Goal: Transaction & Acquisition: Purchase product/service

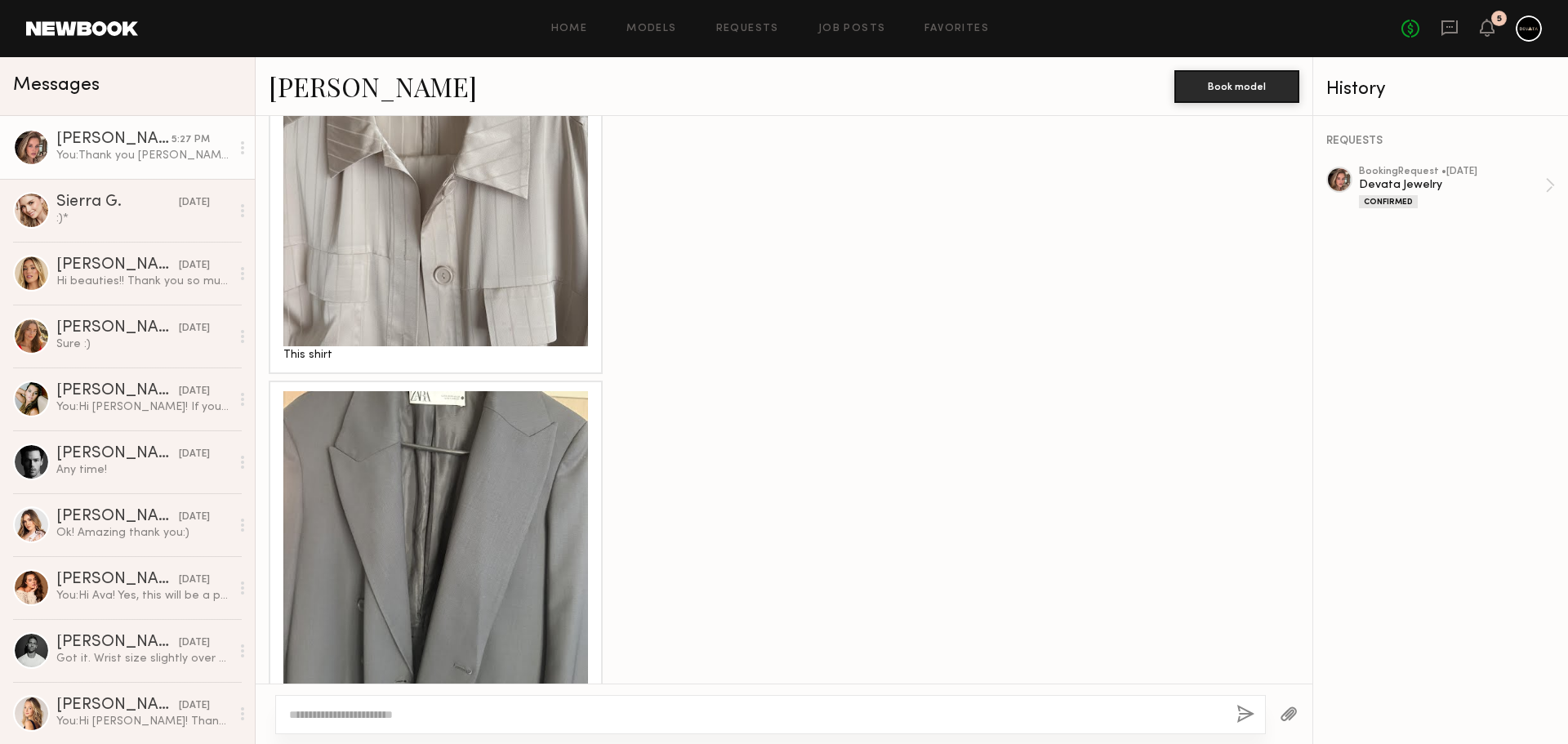
scroll to position [6818, 0]
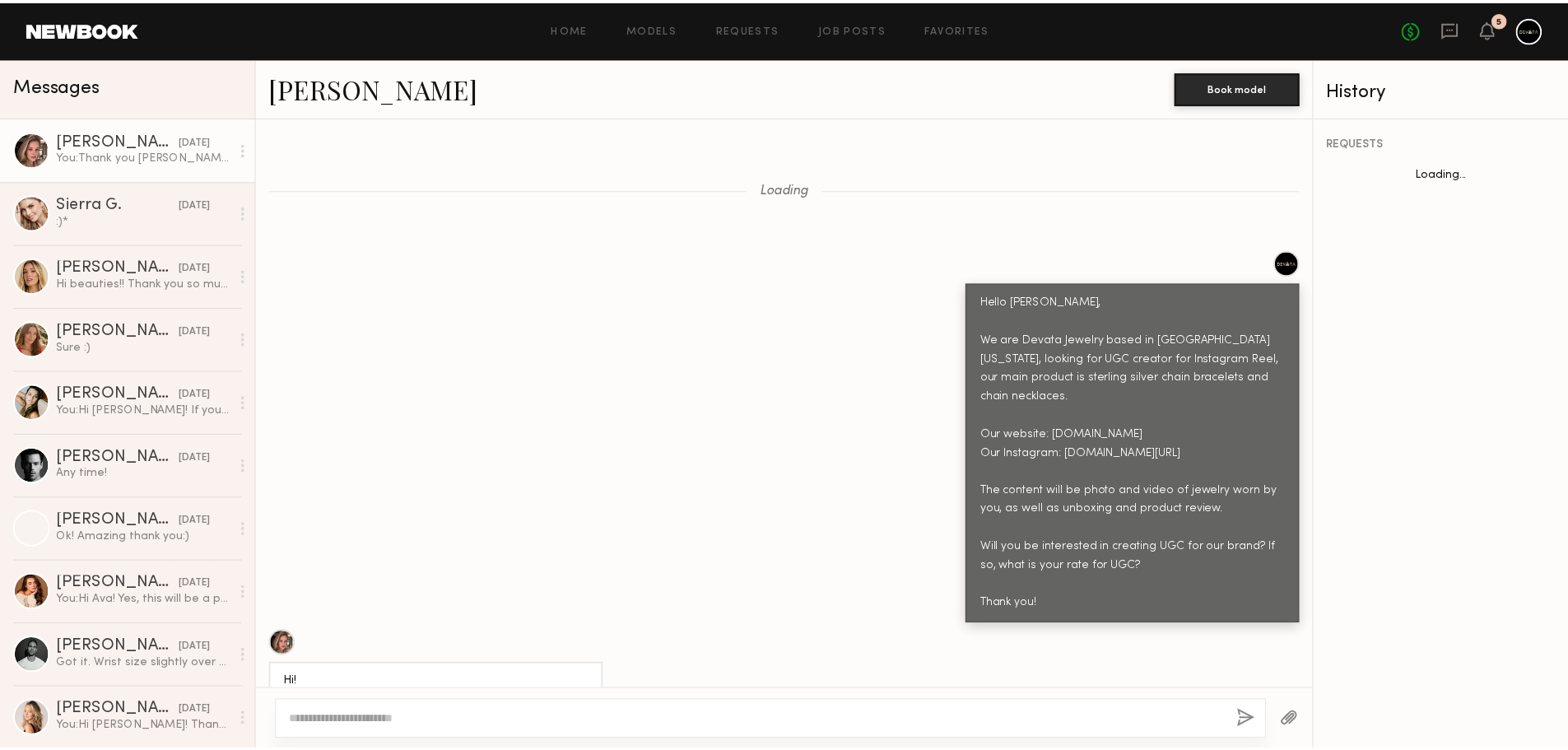
scroll to position [6744, 0]
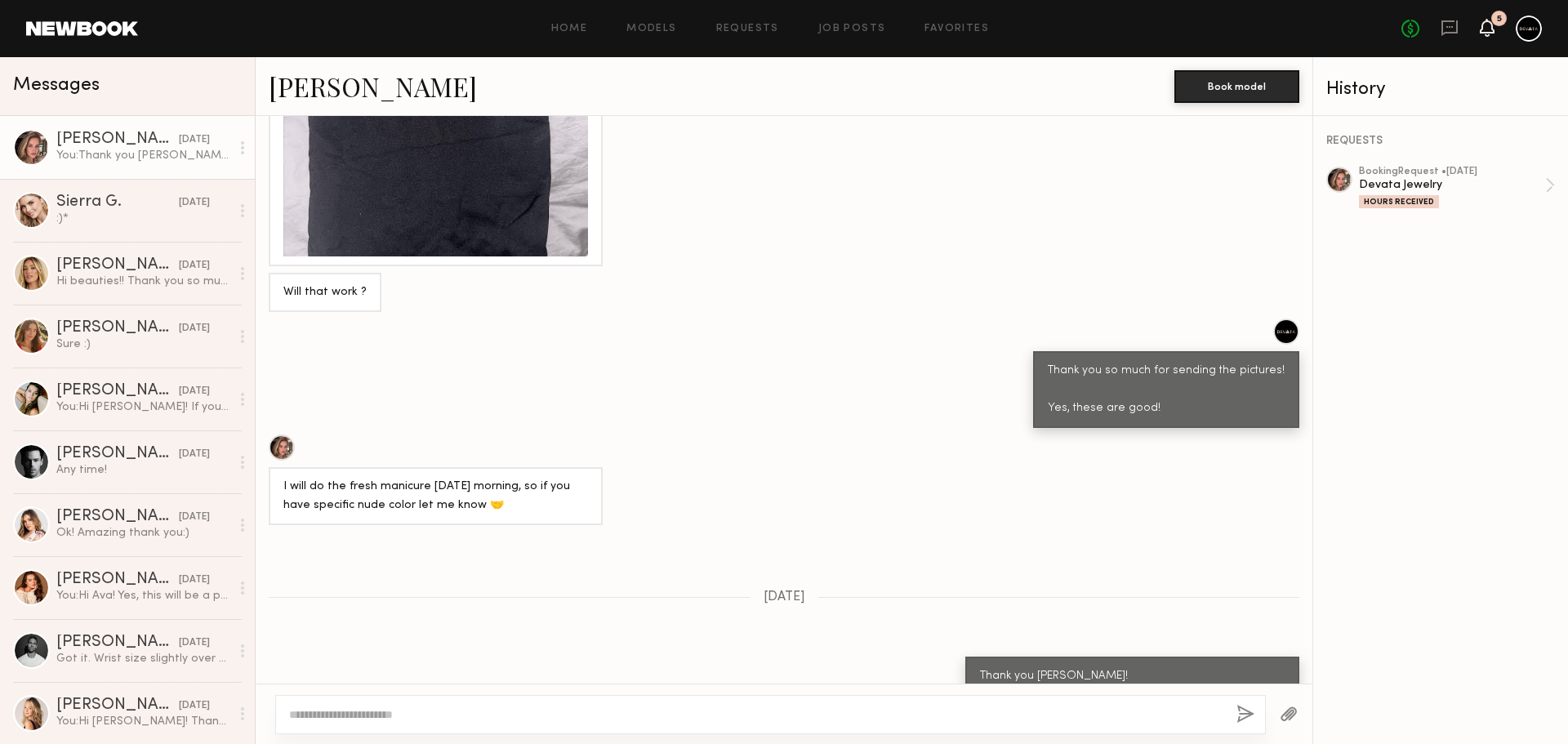
click at [1491, 18] on icon at bounding box center [1488, 27] width 15 height 18
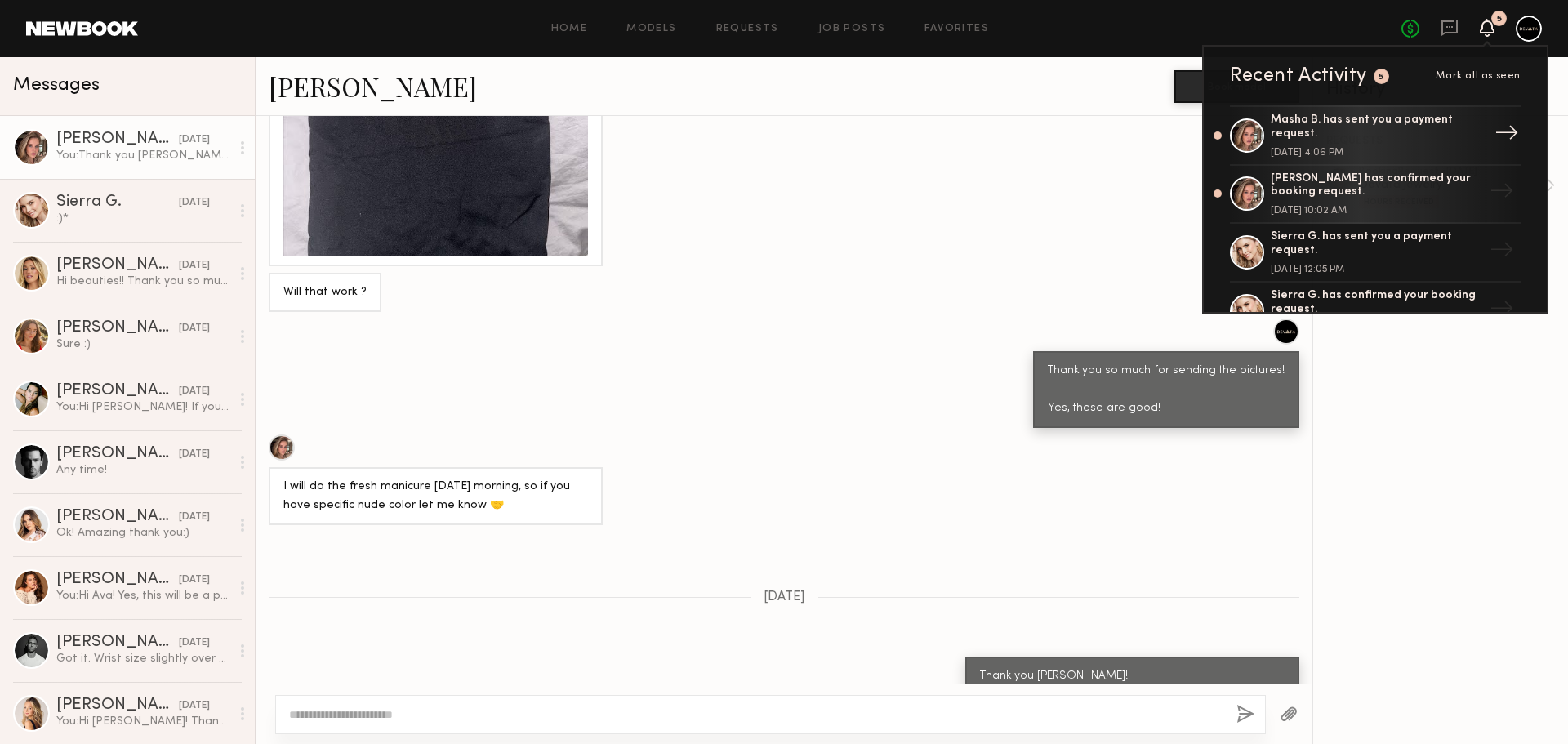
click at [1379, 123] on div "Masha B. has sent you a payment request." at bounding box center [1377, 127] width 212 height 28
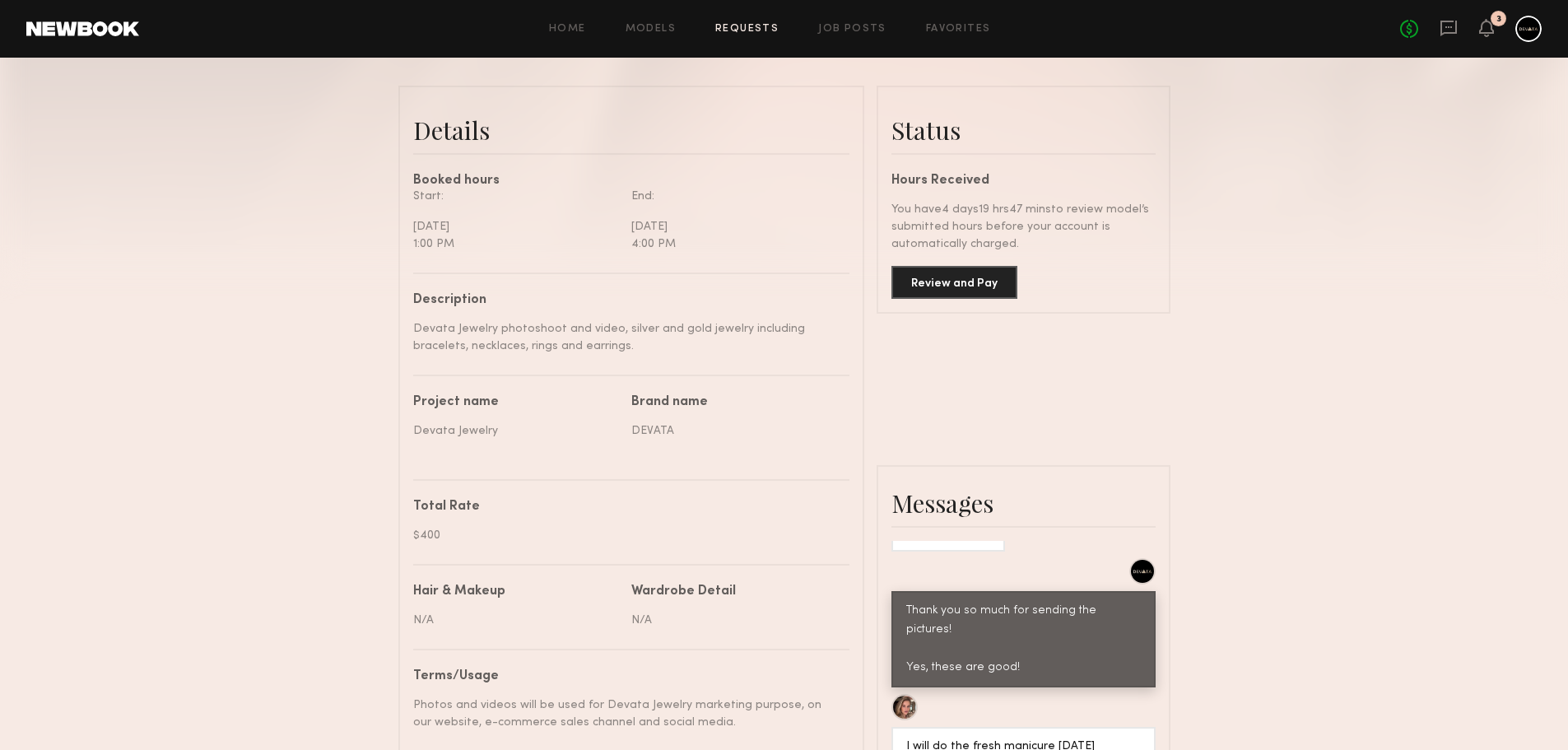
scroll to position [576, 0]
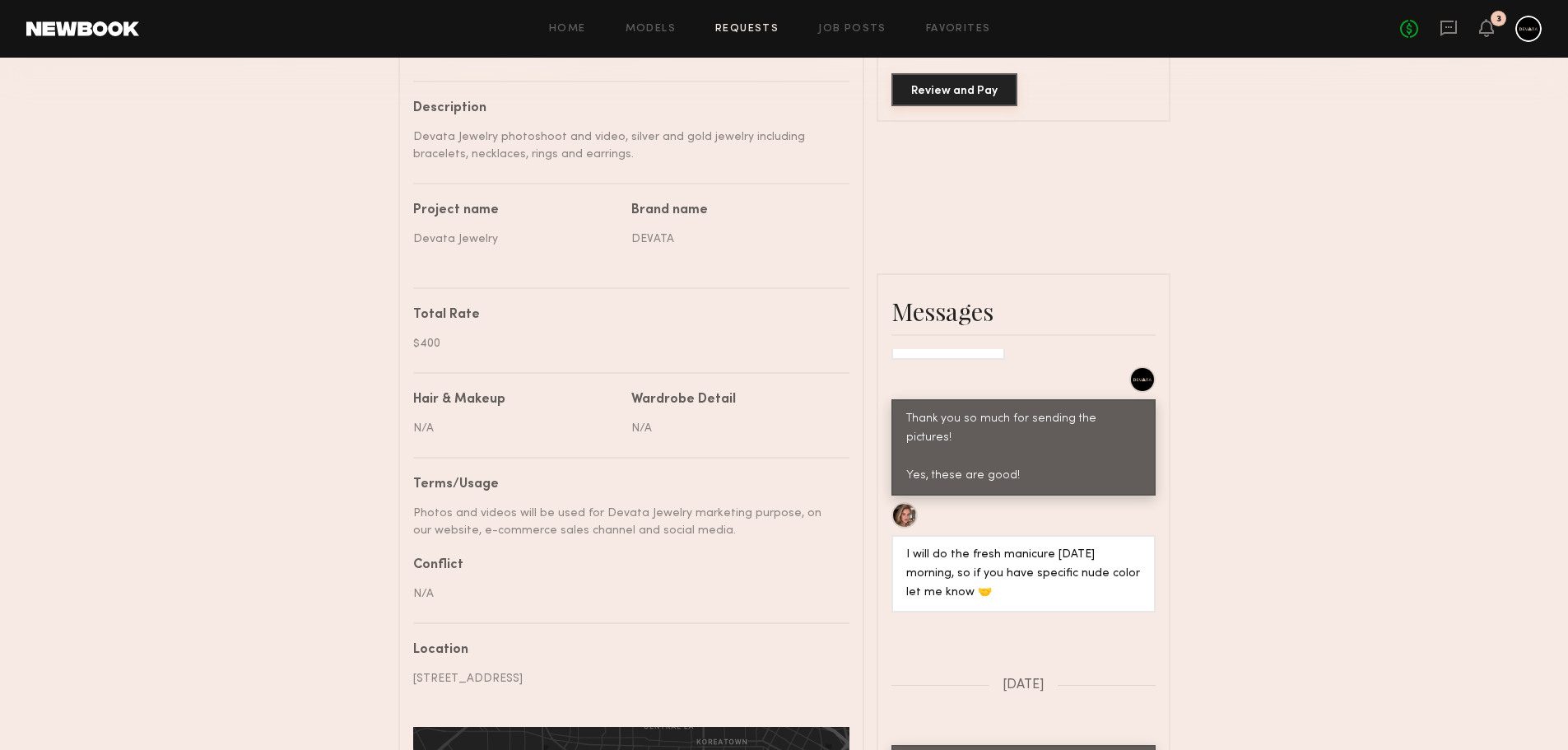
click at [949, 101] on button "Review and Pay" at bounding box center [955, 89] width 126 height 33
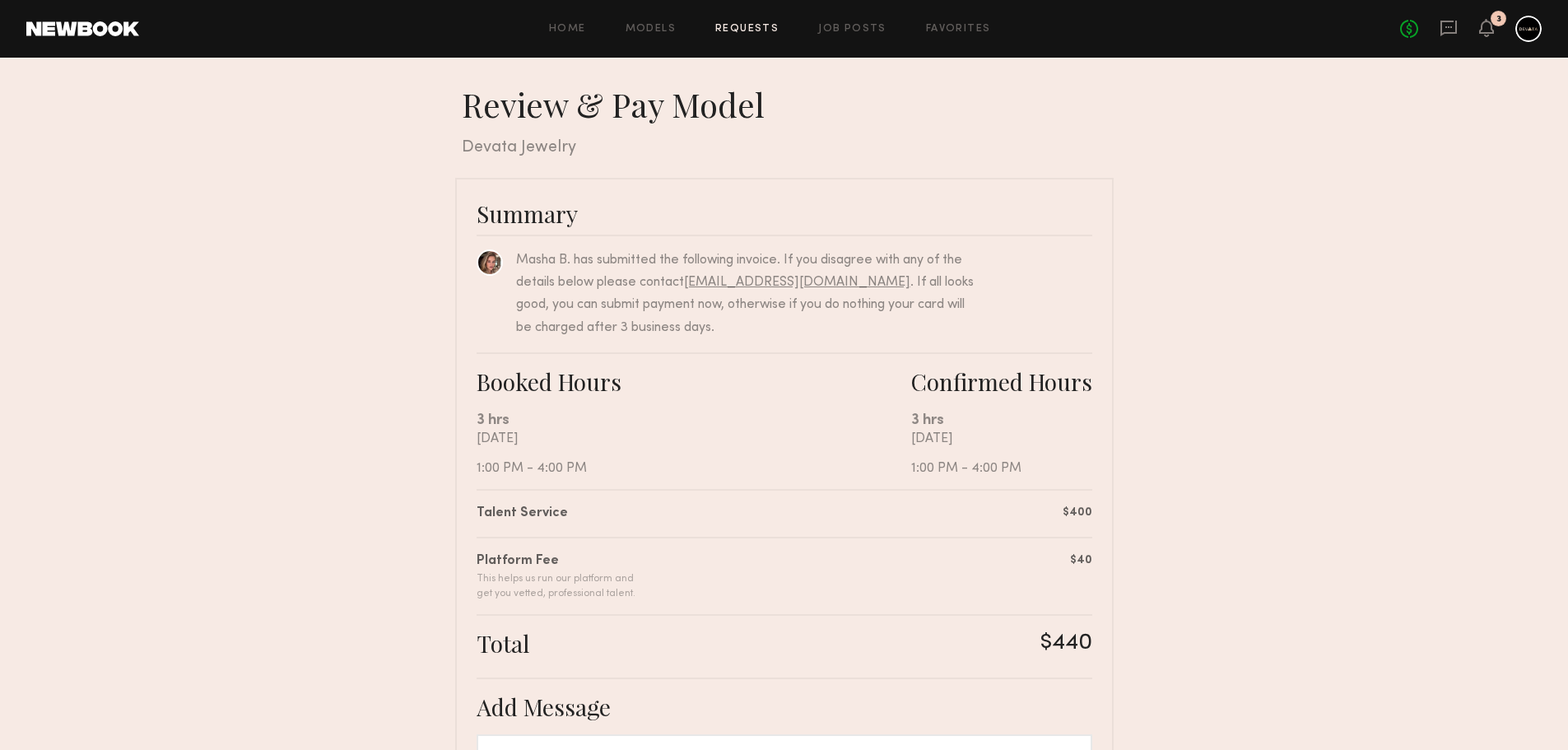
scroll to position [247, 0]
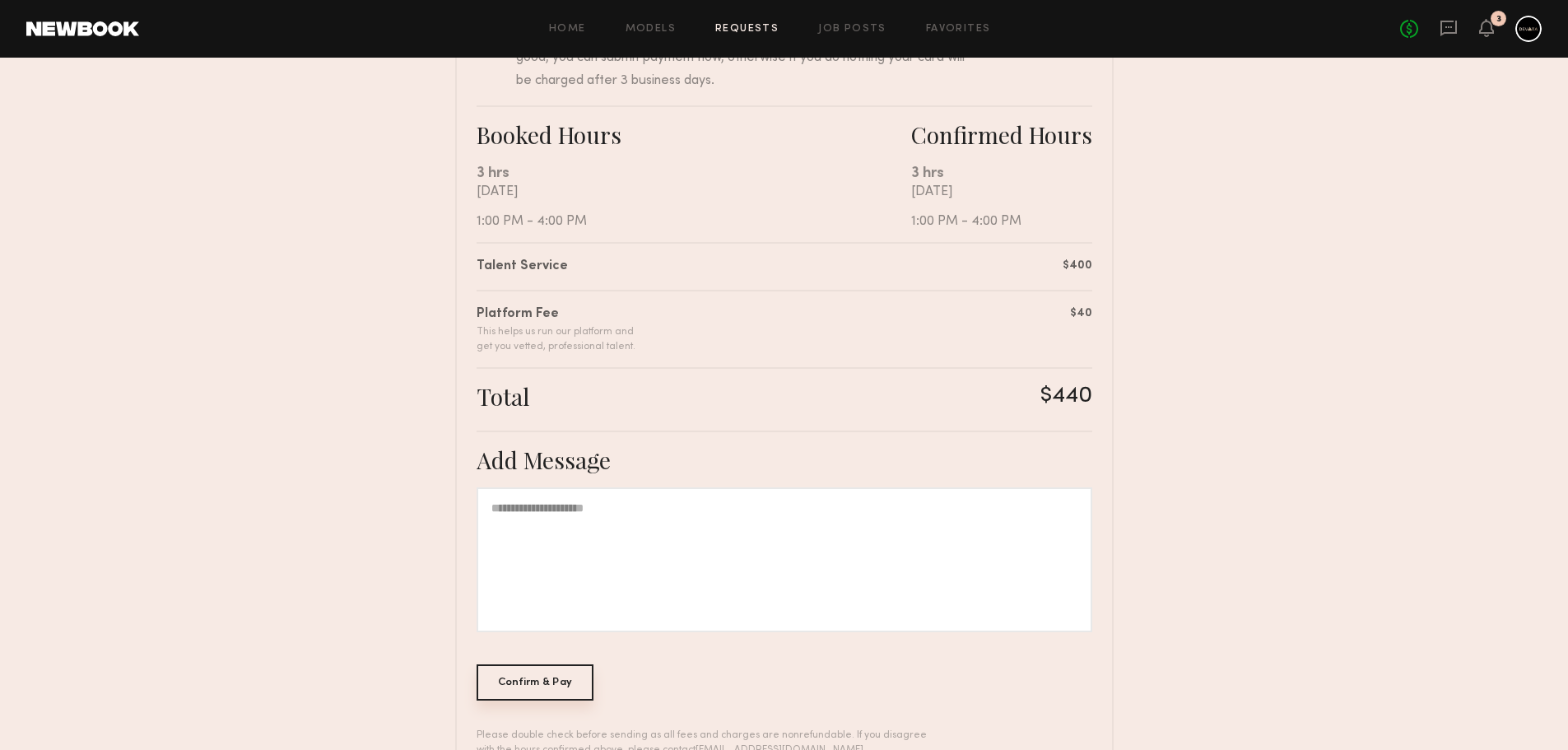
click at [524, 684] on div "Confirm & Pay" at bounding box center [535, 682] width 118 height 36
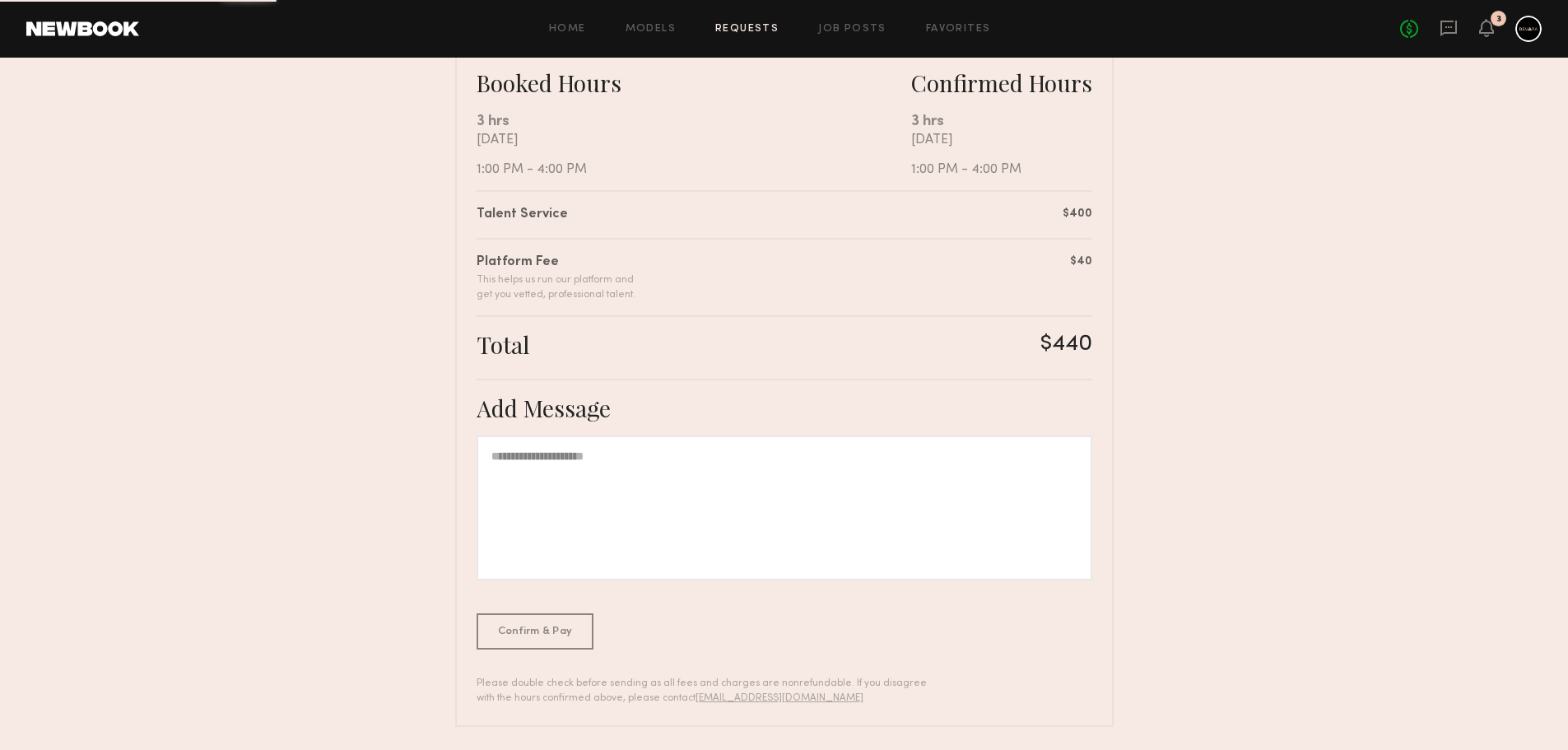
scroll to position [302, 0]
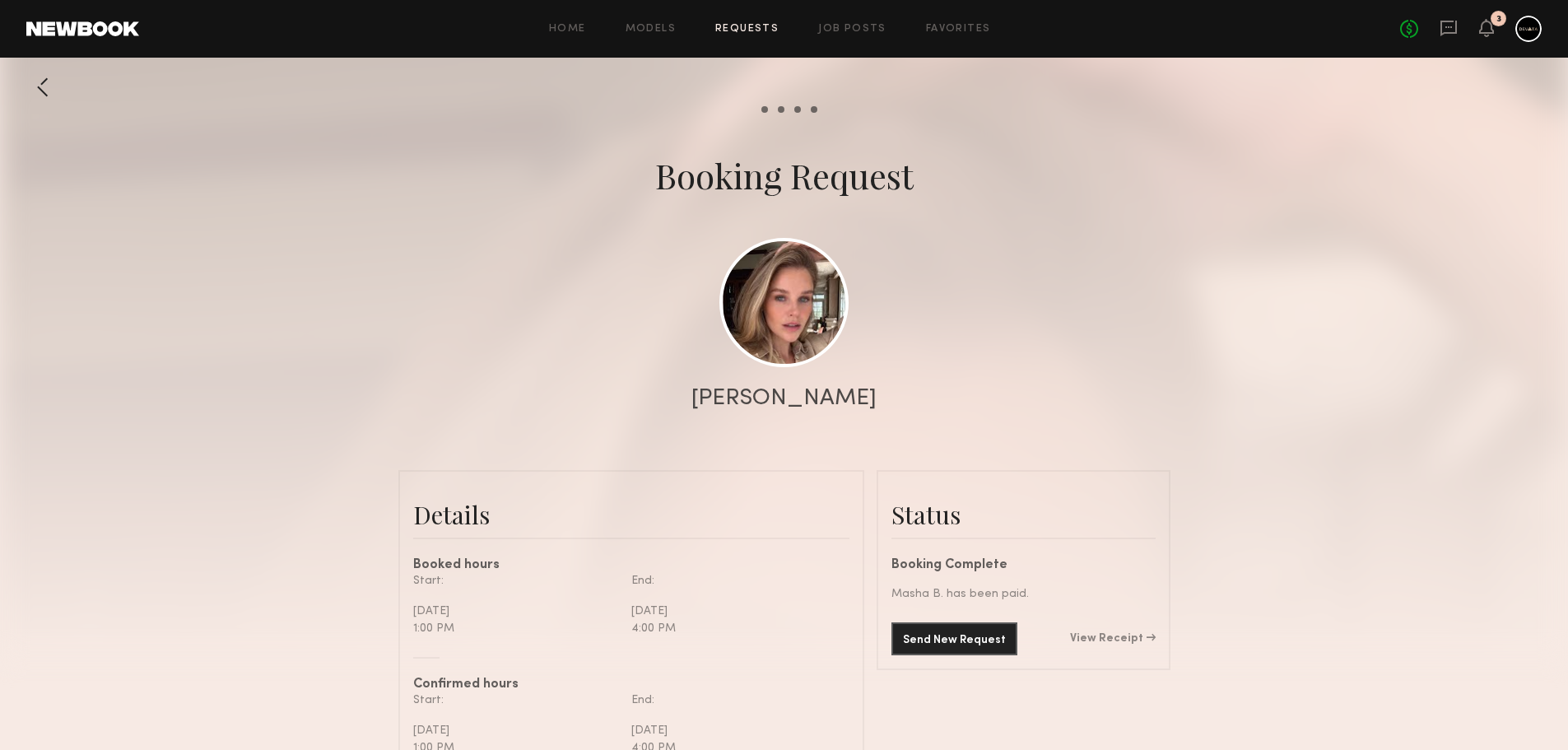
click at [807, 105] on div at bounding box center [784, 329] width 1568 height 659
click at [1488, 23] on icon at bounding box center [1486, 27] width 13 height 11
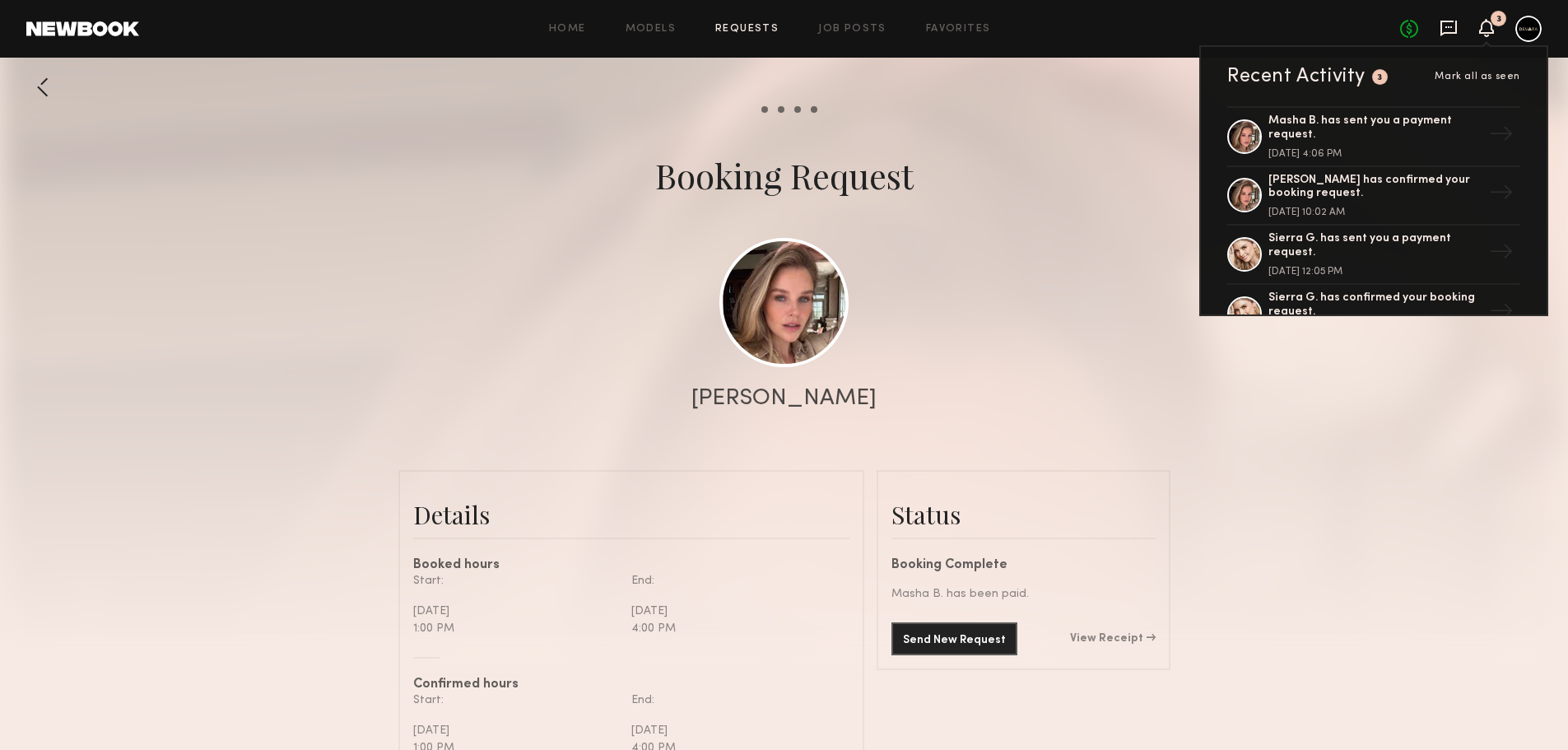
click at [1441, 25] on icon at bounding box center [1449, 28] width 17 height 16
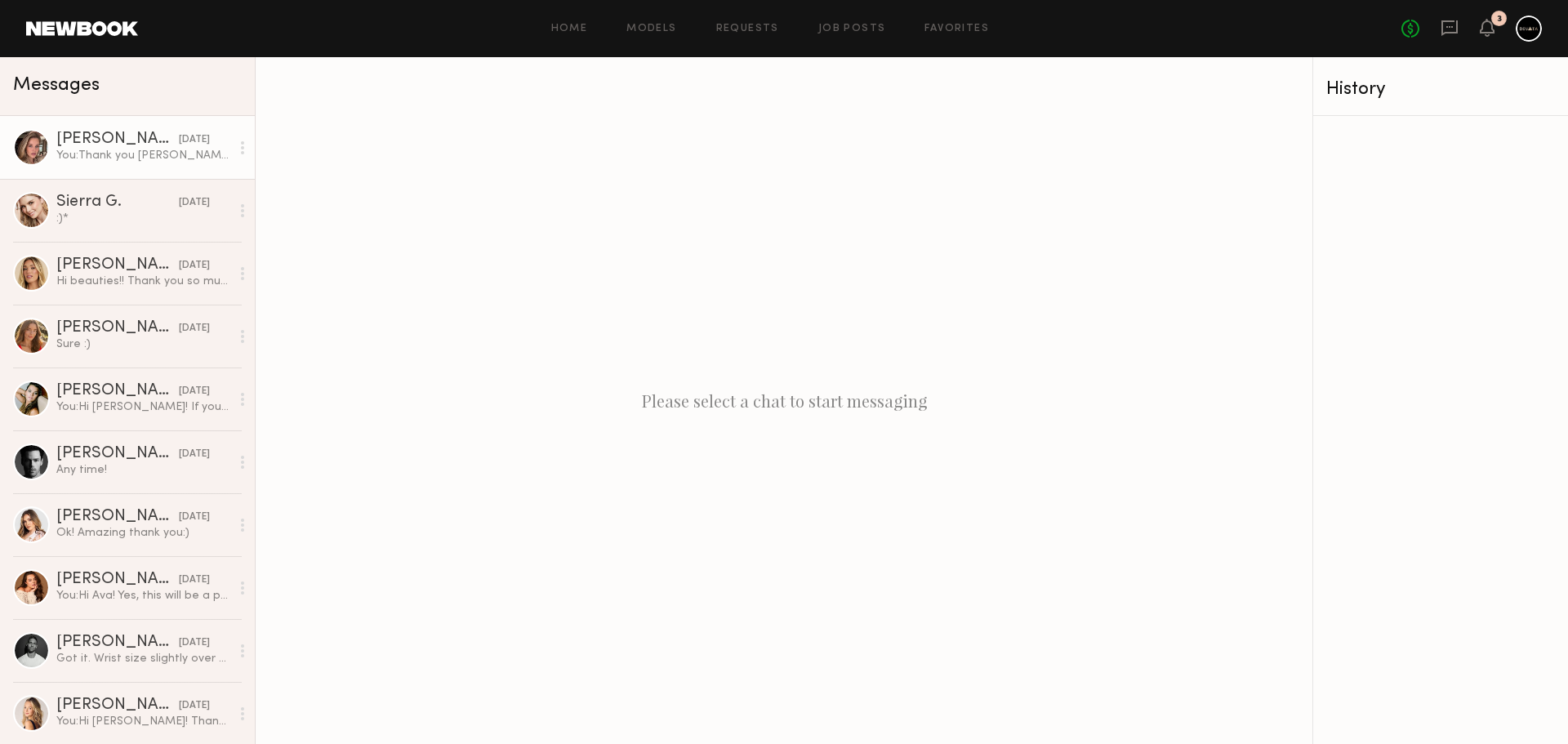
click at [96, 153] on div "You: Thank you Masha! Just a nude color that blend nicely with your skin will b…" at bounding box center [143, 155] width 174 height 16
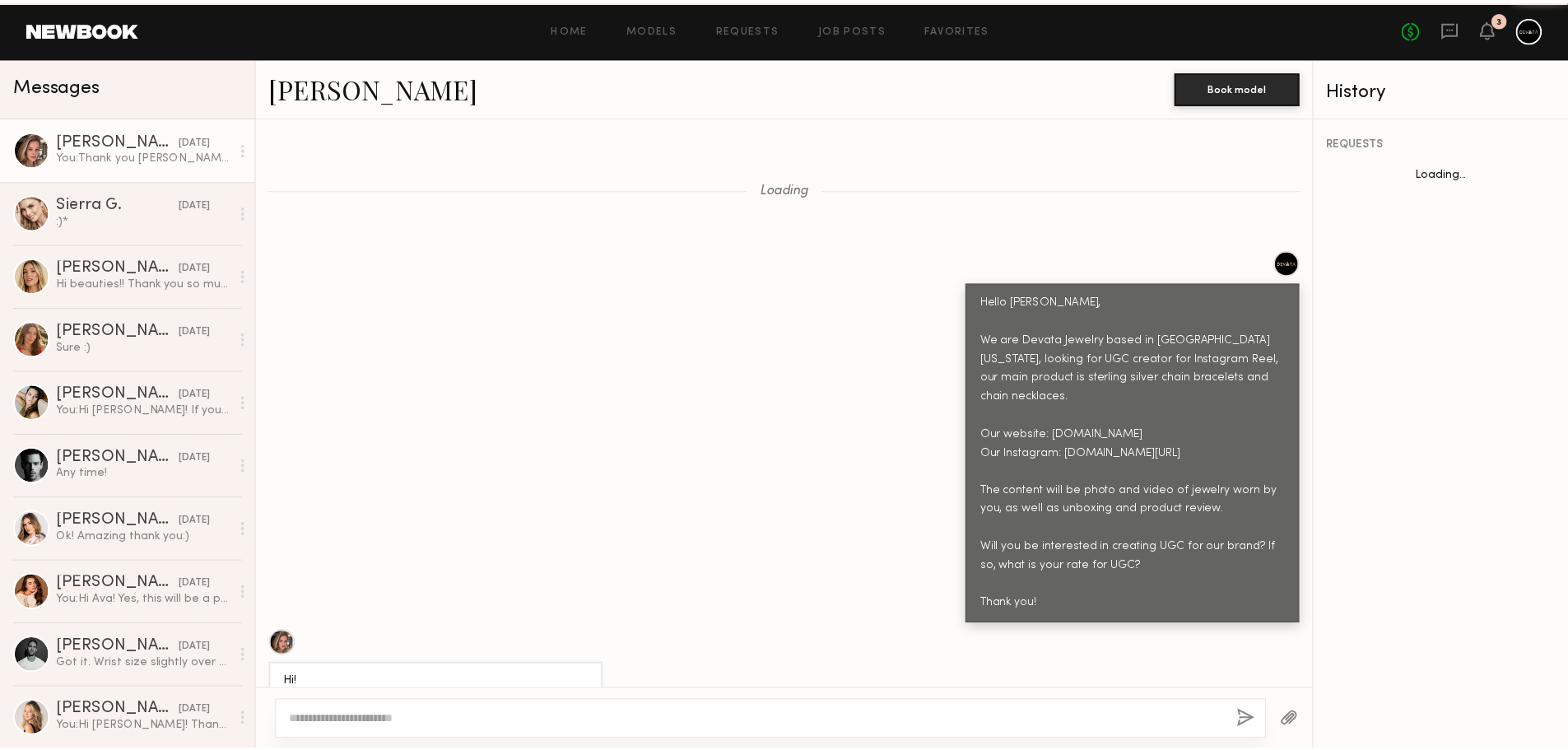
scroll to position [6744, 0]
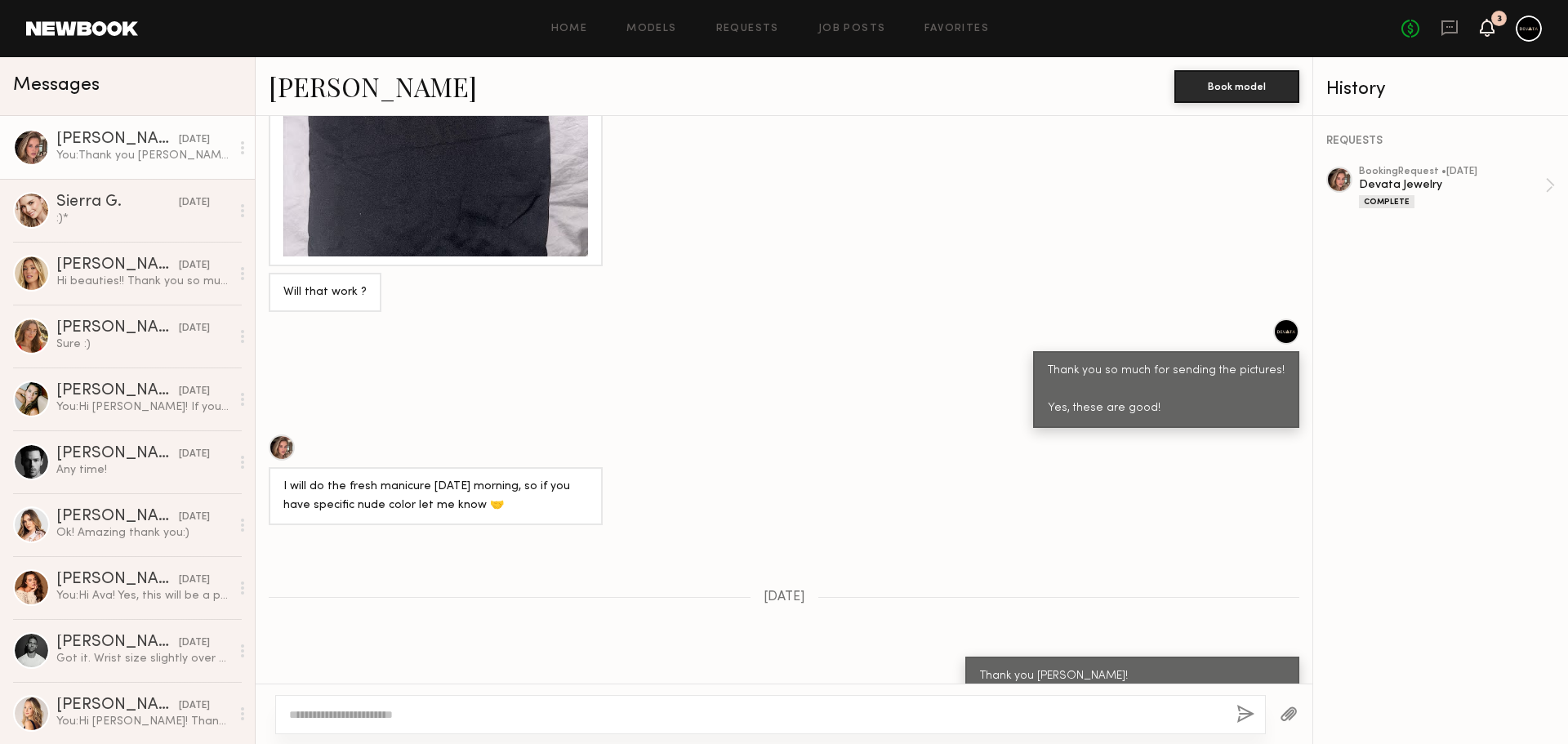
click at [1485, 22] on icon at bounding box center [1488, 27] width 13 height 11
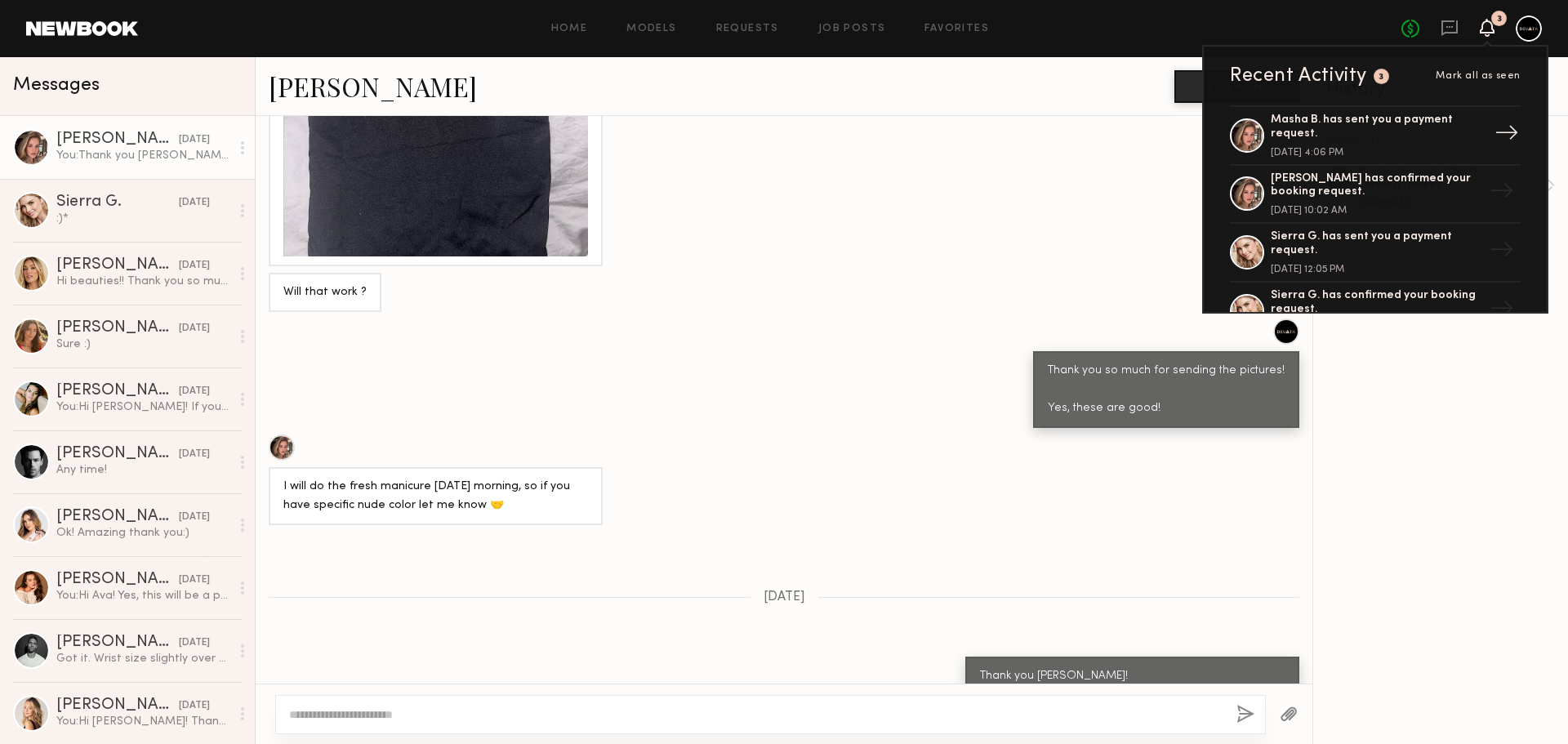
click at [1365, 119] on div "Masha B. has sent you a payment request." at bounding box center [1377, 127] width 212 height 28
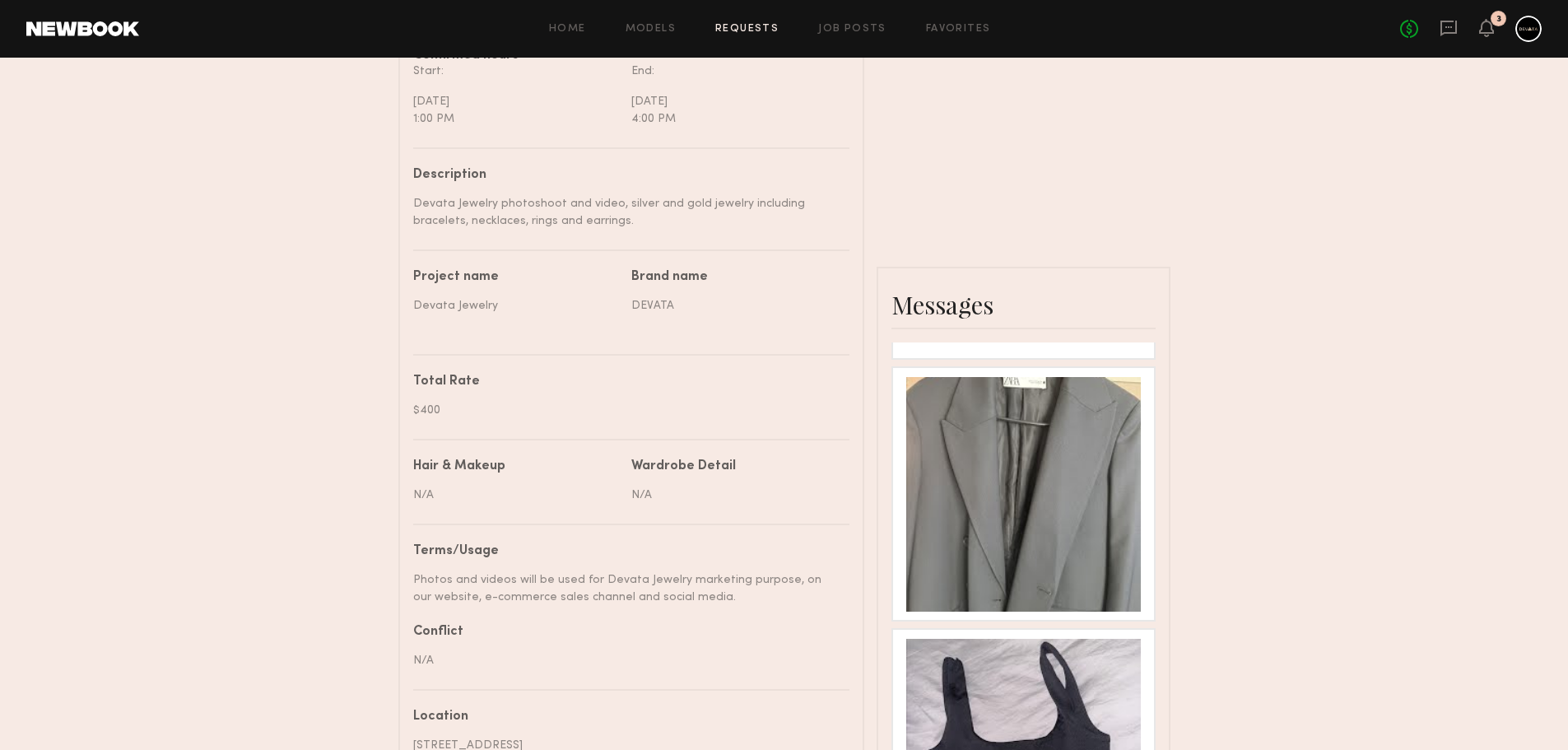
scroll to position [554, 0]
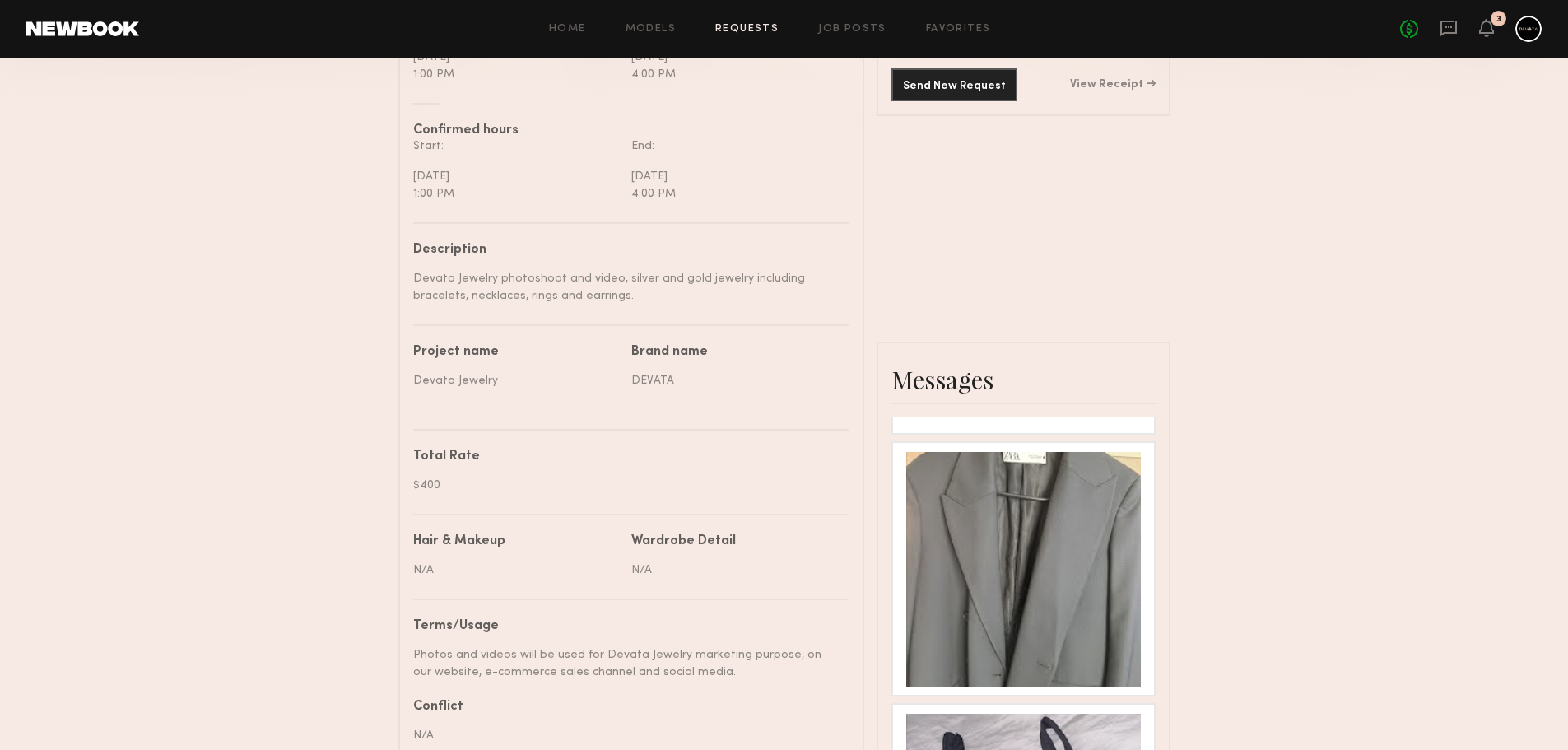
click at [1467, 16] on div "No fees up to $5,000 3" at bounding box center [1470, 29] width 141 height 26
click at [1447, 24] on icon at bounding box center [1448, 27] width 18 height 18
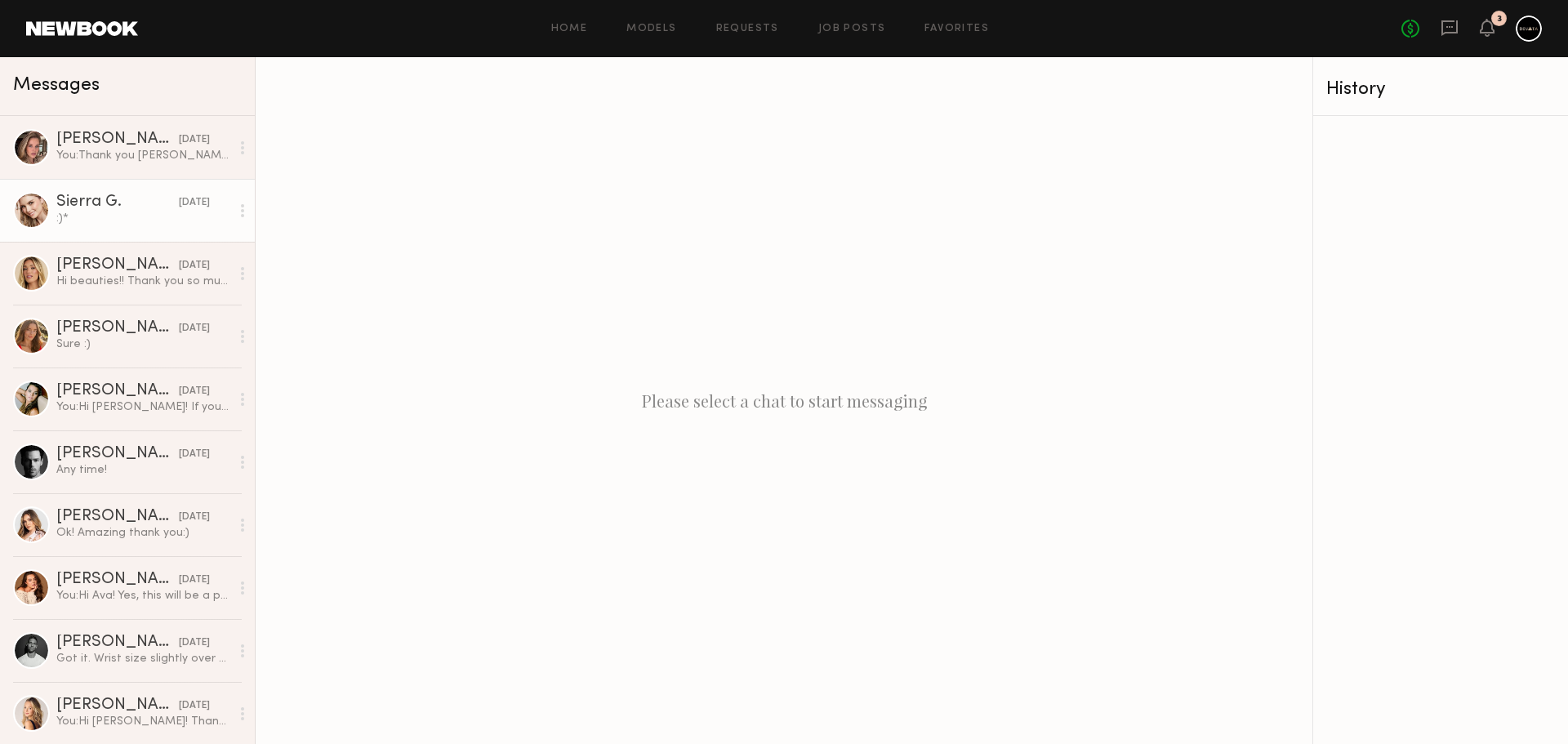
click at [104, 207] on div "Sierra G." at bounding box center [117, 203] width 123 height 17
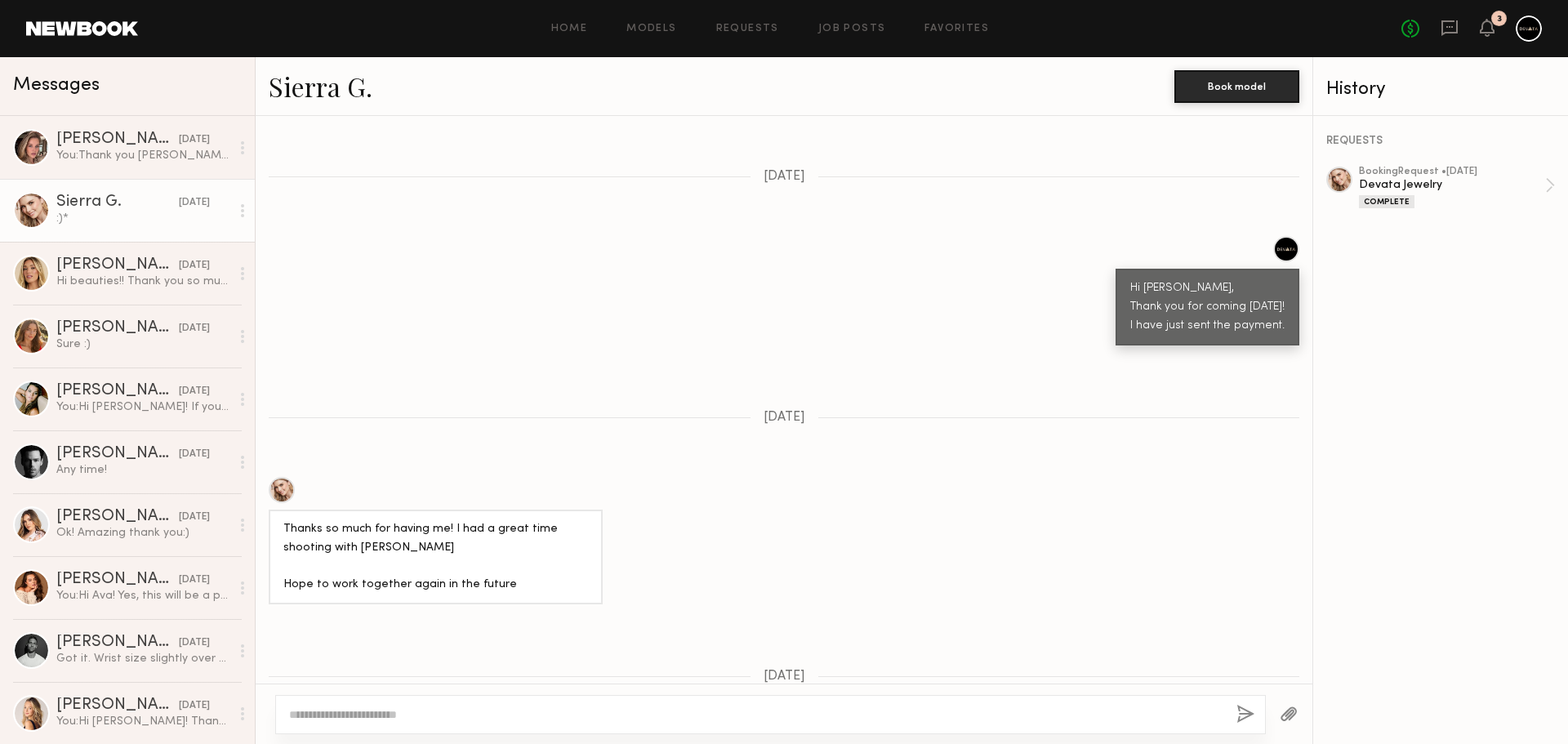
scroll to position [919, 0]
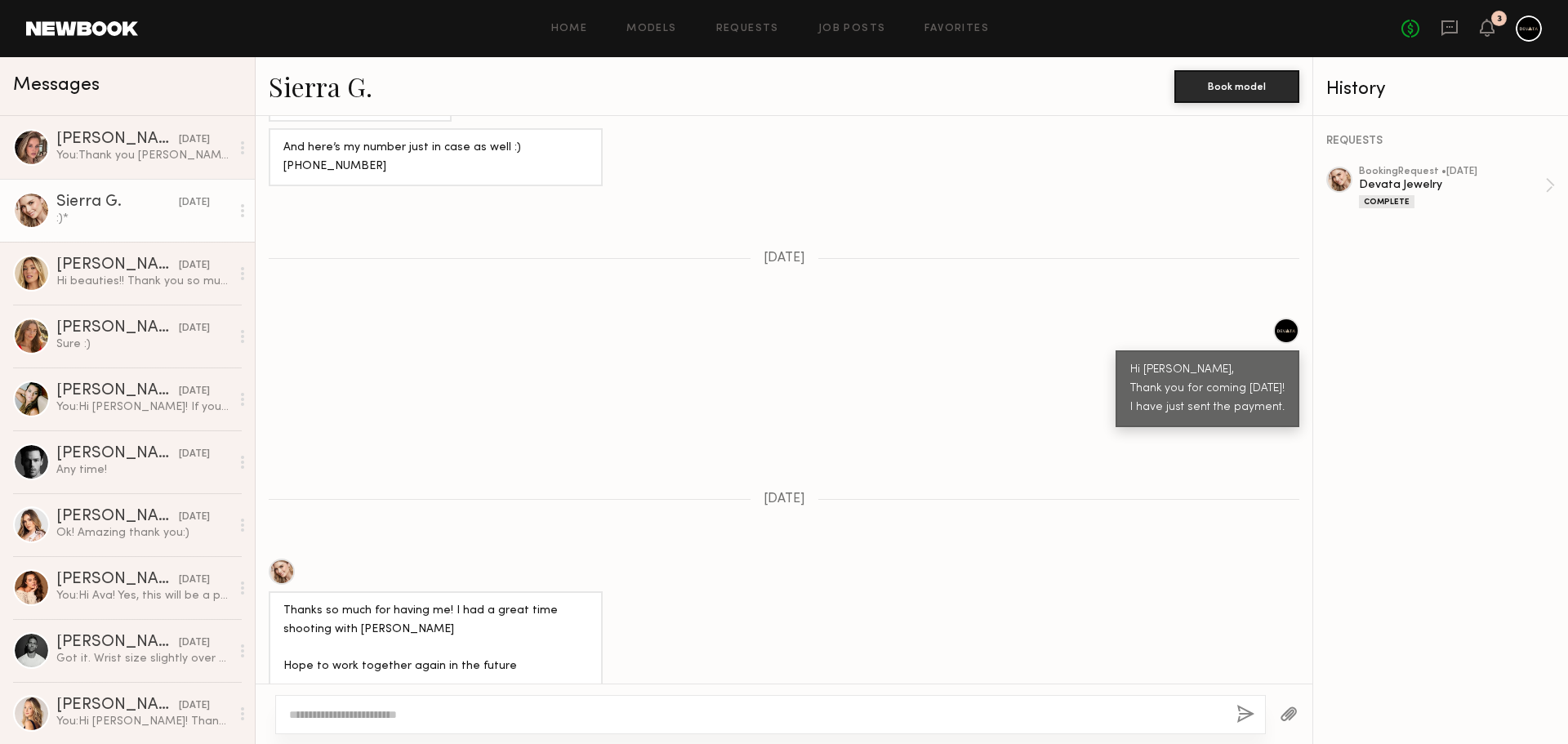
click at [1125, 350] on div "Hi Sierra, Thank you for coming today! I have just sent the payment." at bounding box center [1208, 388] width 183 height 77
drag, startPoint x: 1126, startPoint y: 341, endPoint x: 1277, endPoint y: 388, distance: 158.1
click at [1277, 388] on div "Hi Sierra, Thank you for coming today! I have just sent the payment." at bounding box center [1208, 388] width 183 height 77
copy div "Hi Sierra, Thank you for coming today! I have just sent the payment."
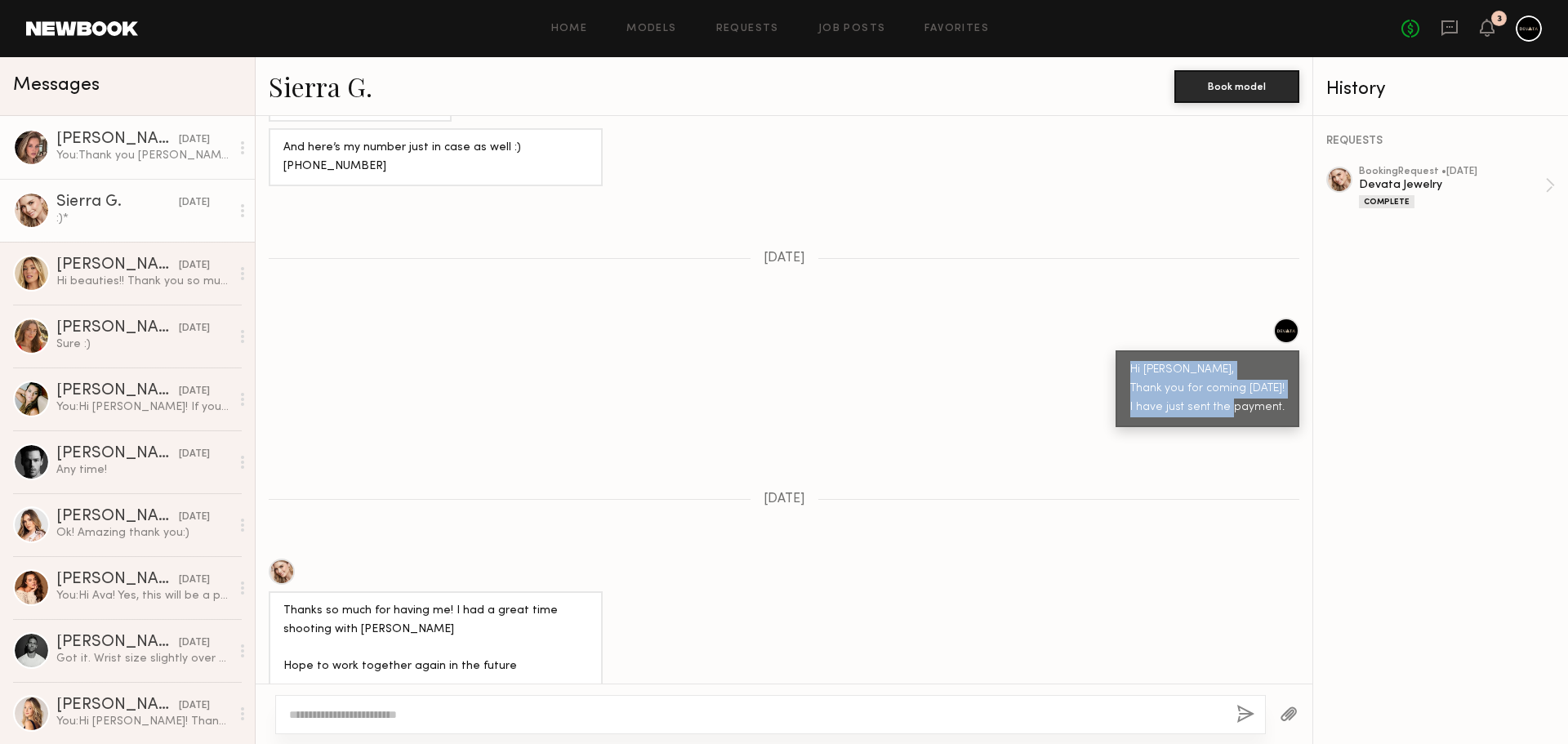
click at [116, 140] on div "[PERSON_NAME]" at bounding box center [117, 140] width 123 height 17
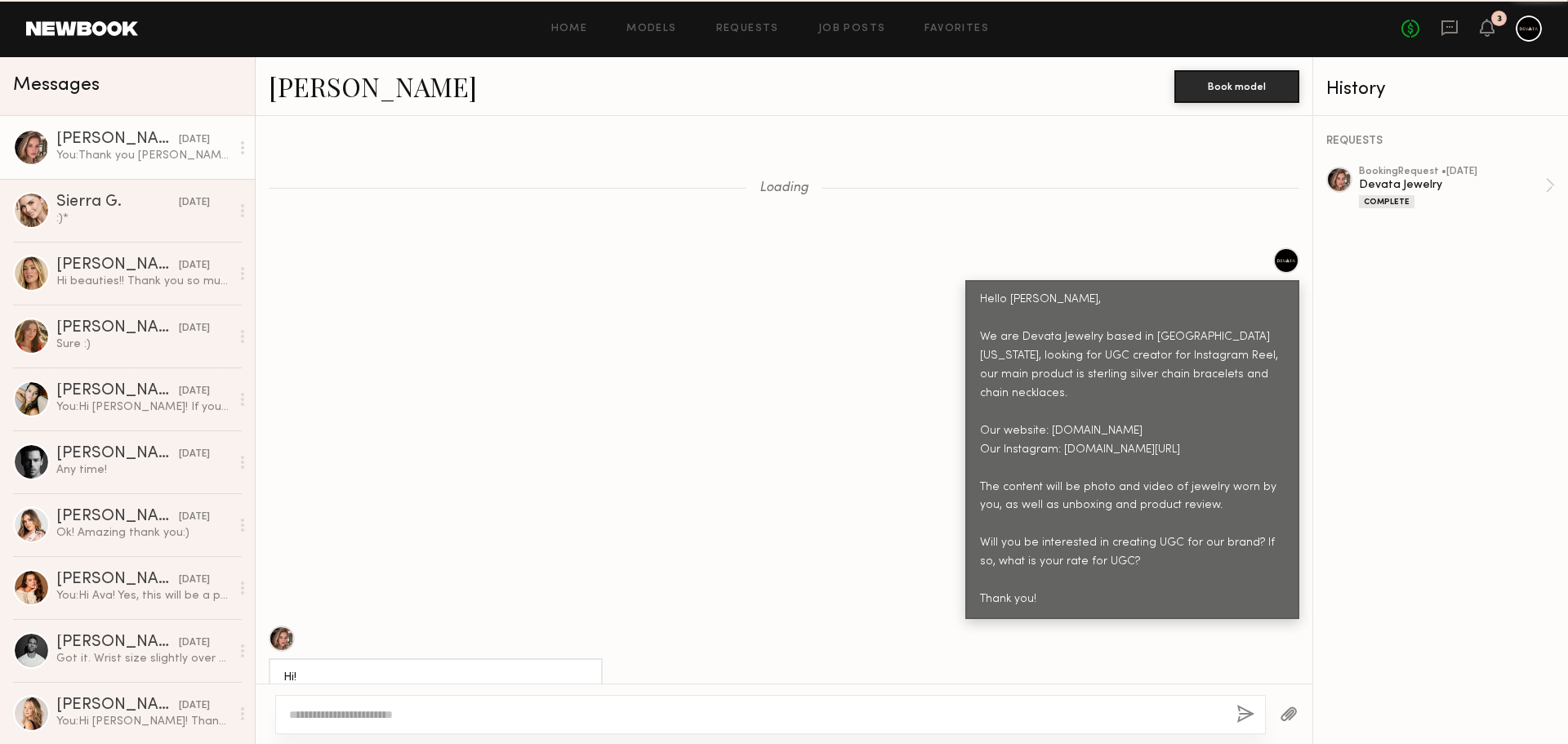
scroll to position [6690, 0]
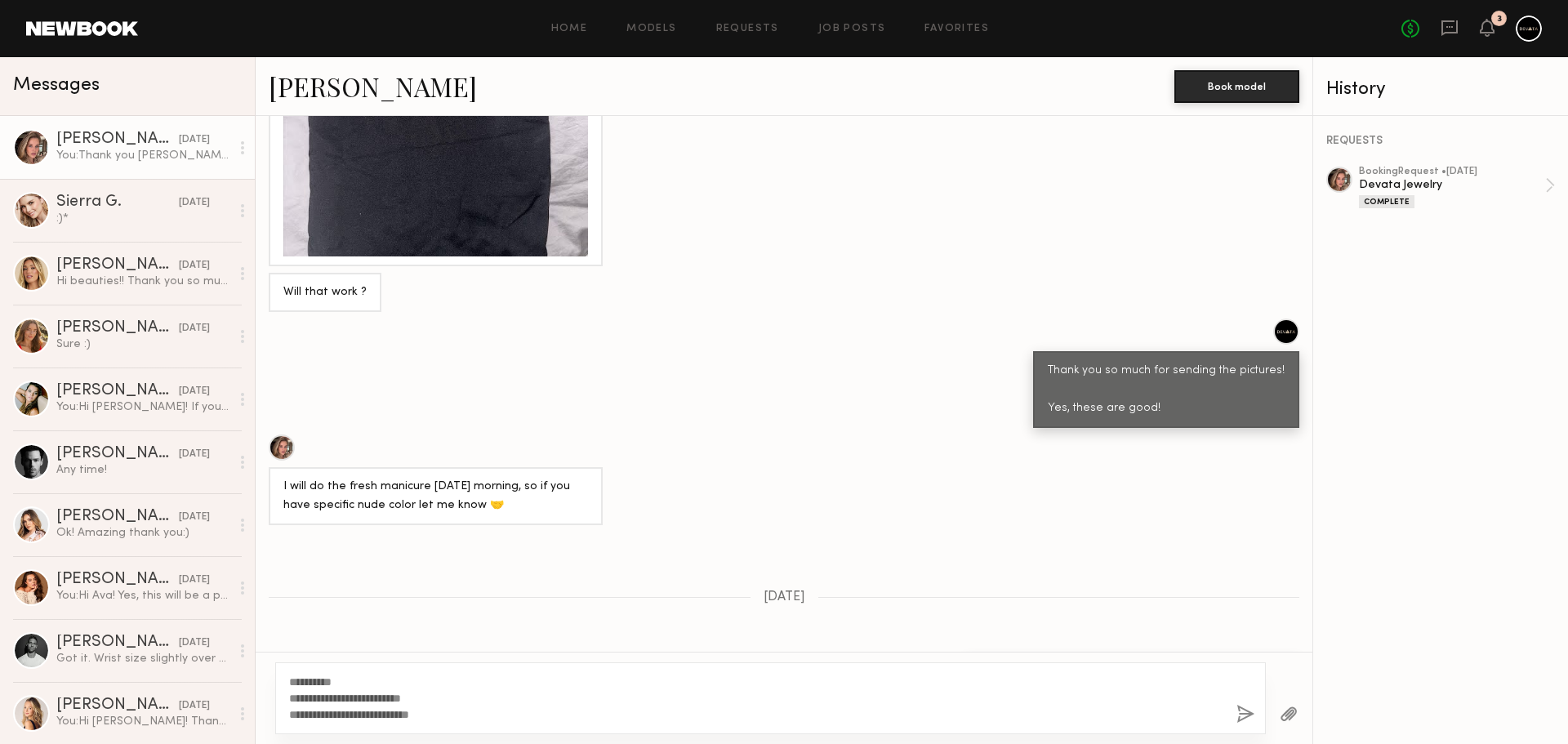
click at [439, 712] on textarea "**********" at bounding box center [757, 698] width 935 height 49
click at [320, 685] on textarea "**********" at bounding box center [757, 698] width 935 height 49
click at [431, 714] on textarea "**********" at bounding box center [757, 698] width 935 height 49
click at [465, 705] on textarea "**********" at bounding box center [757, 698] width 935 height 49
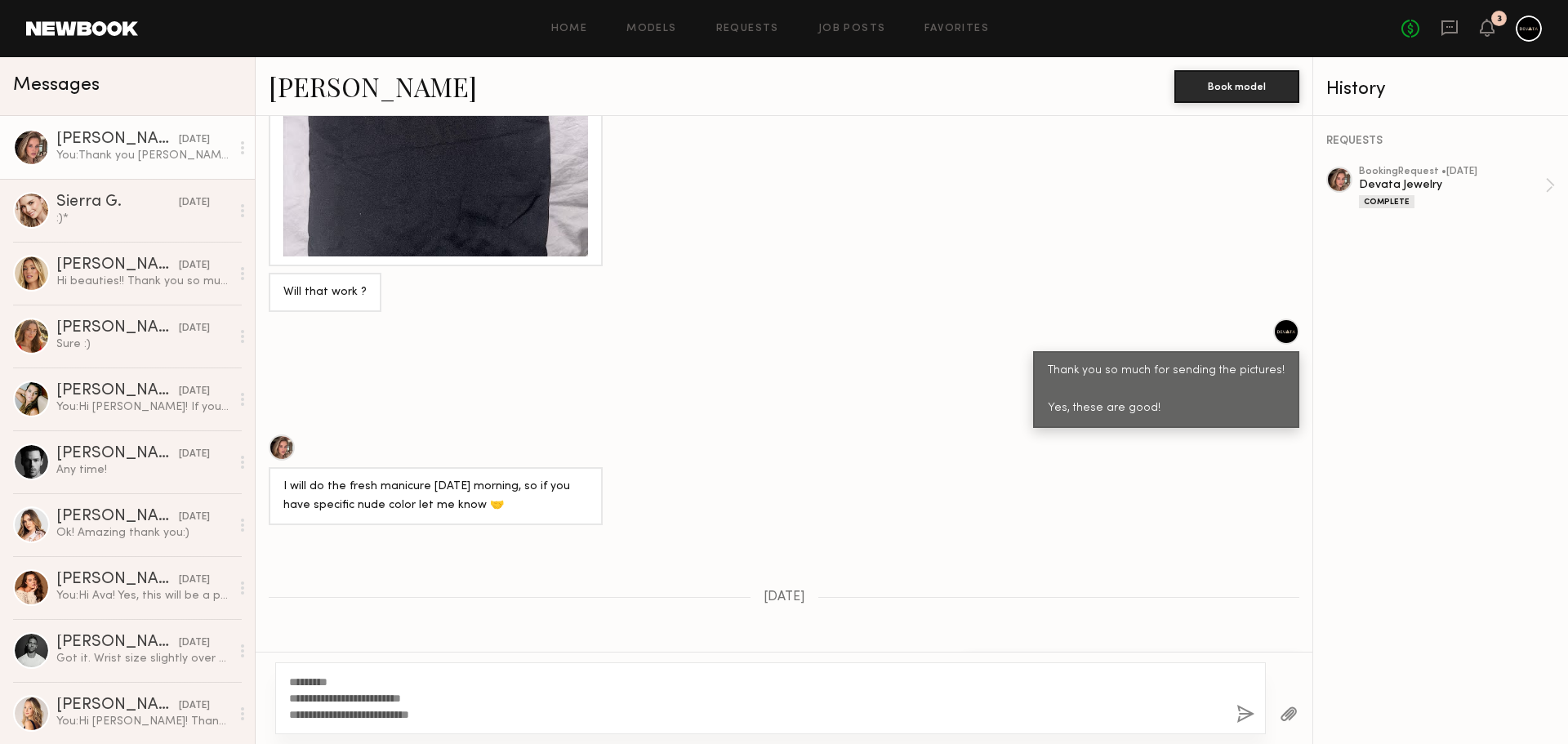
drag, startPoint x: 477, startPoint y: 714, endPoint x: 269, endPoint y: 721, distance: 208.1
click at [269, 721] on div "**********" at bounding box center [784, 698] width 1057 height 92
click at [637, 711] on textarea "**********" at bounding box center [757, 698] width 935 height 49
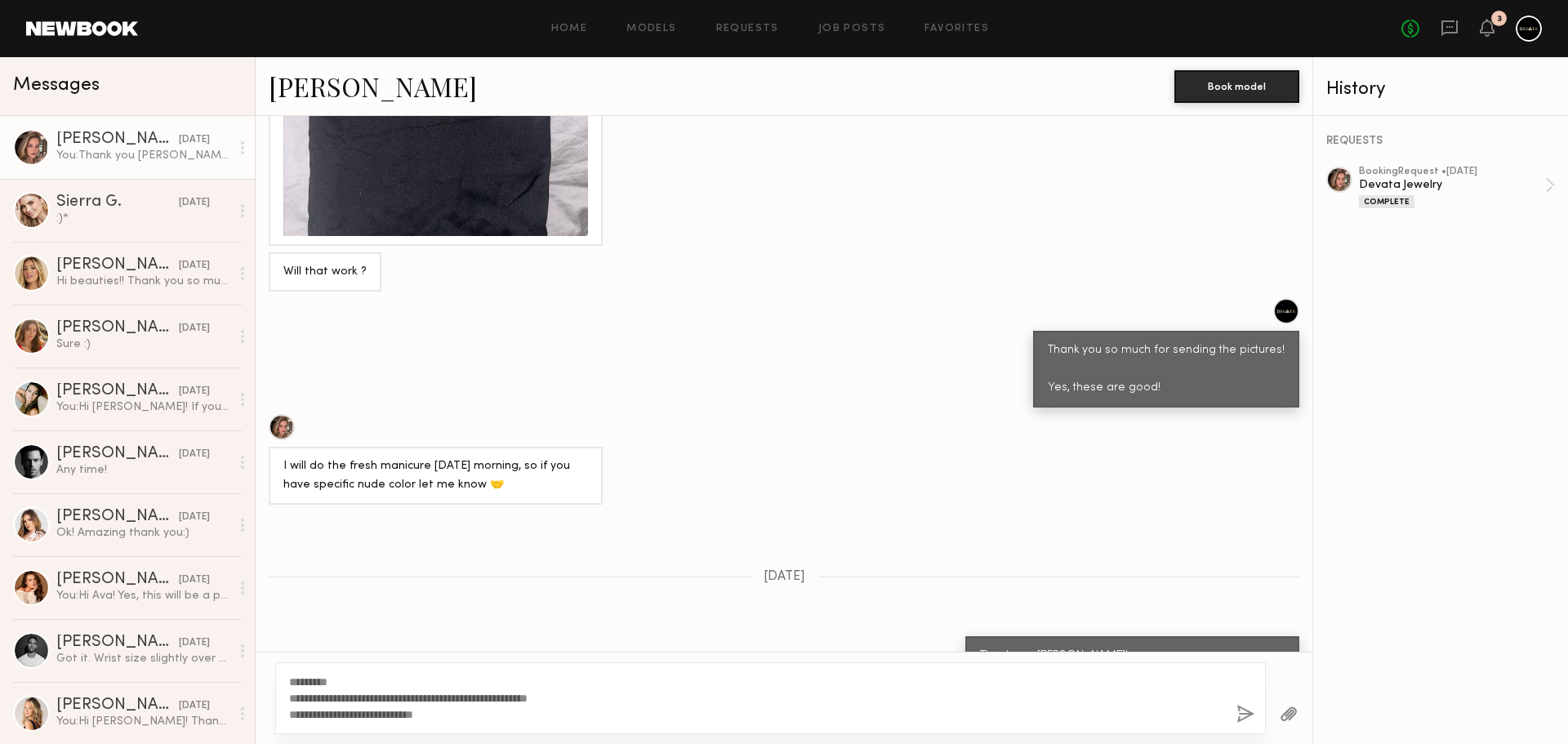
scroll to position [6722, 0]
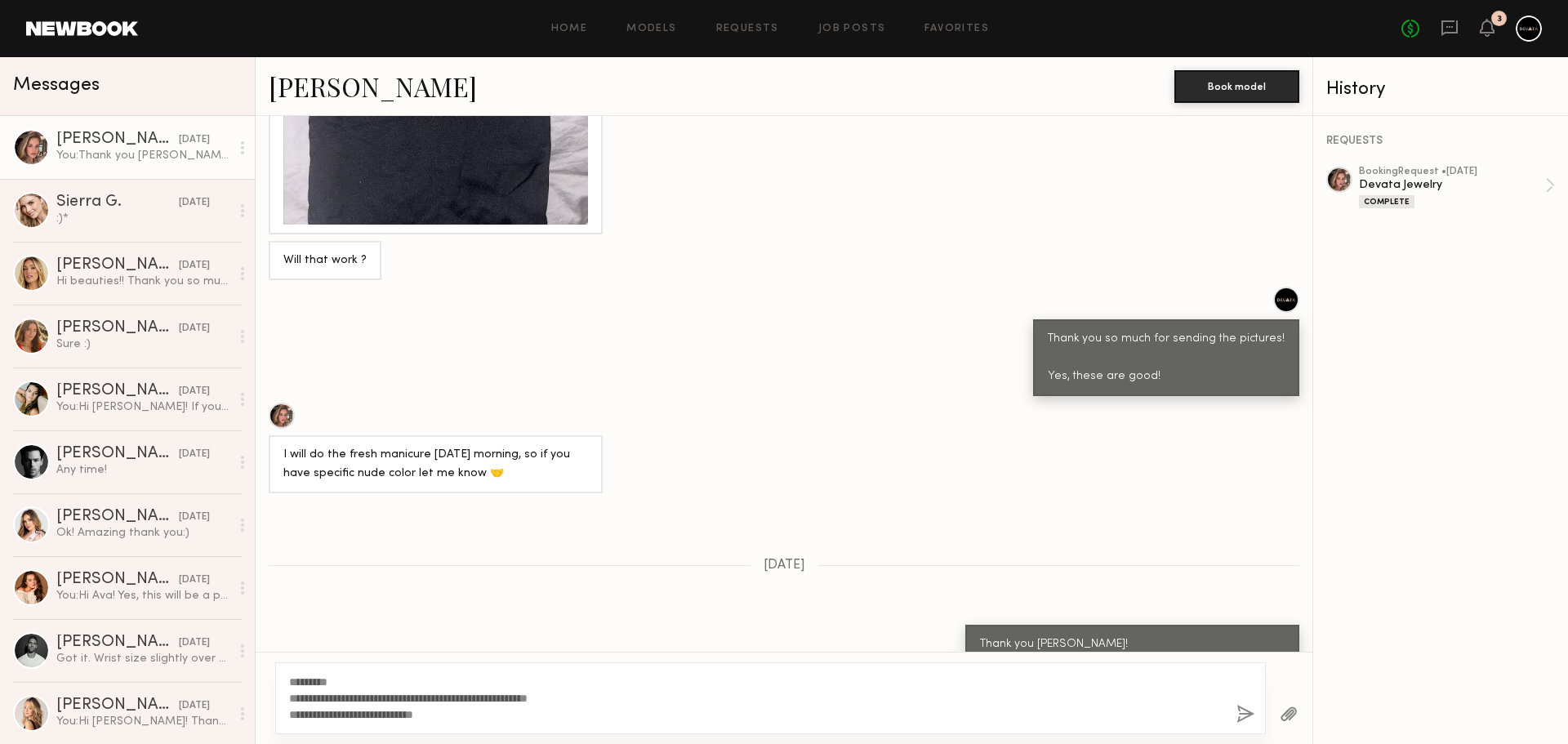
type textarea "**********"
click at [1246, 713] on button "button" at bounding box center [1245, 715] width 18 height 20
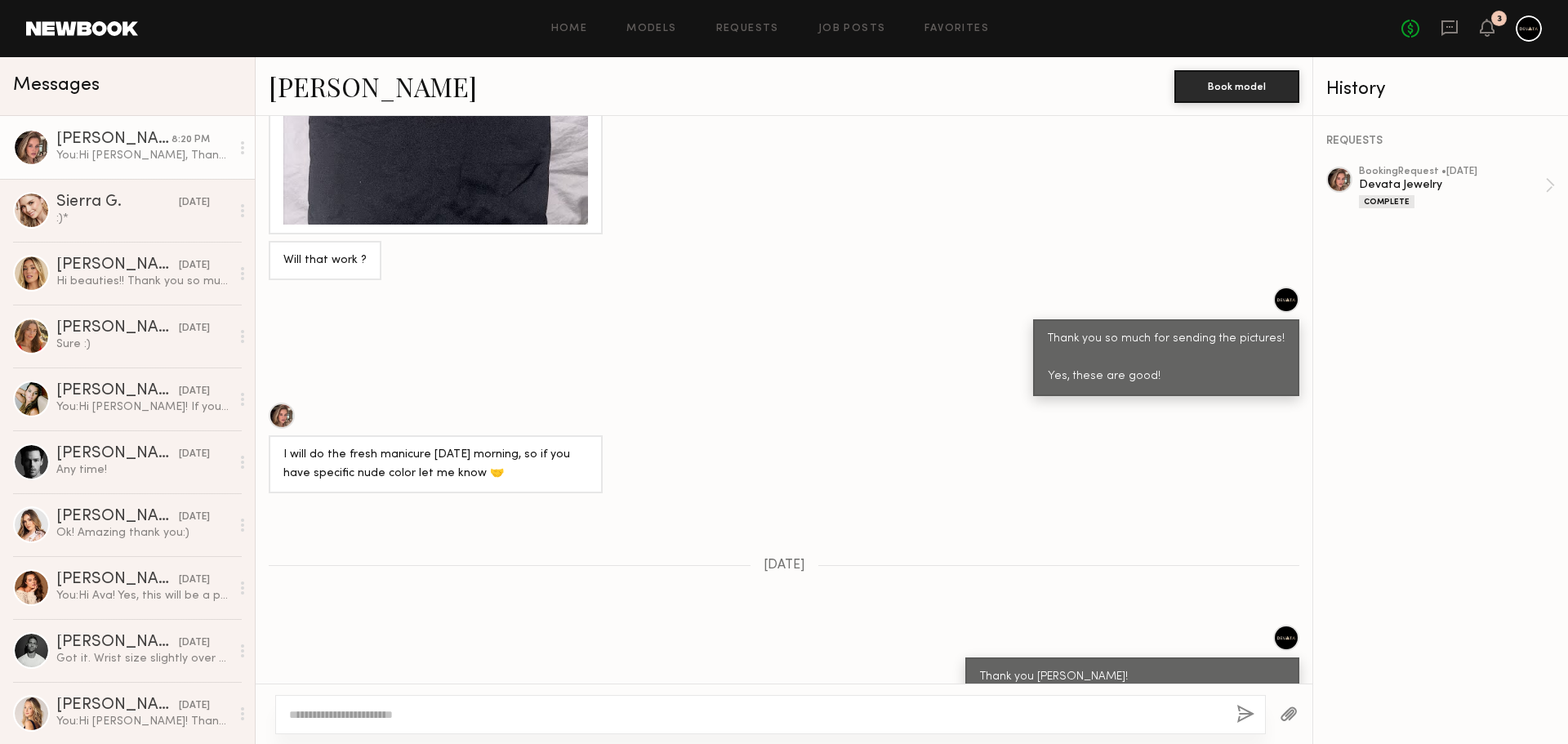
scroll to position [7080, 0]
